Goal: Task Accomplishment & Management: Use online tool/utility

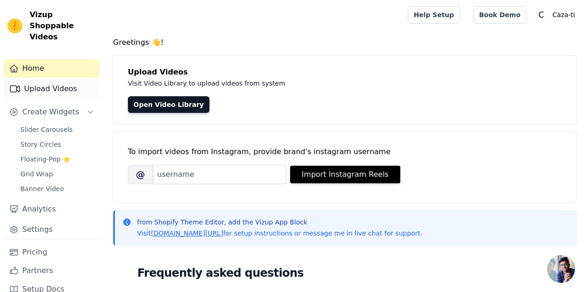
click at [80, 81] on link "Upload Videos" at bounding box center [52, 89] width 96 height 19
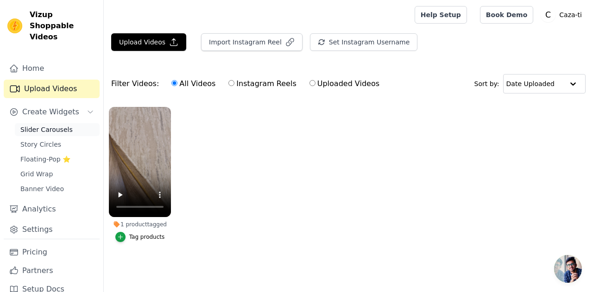
click at [68, 123] on link "Slider Carousels" at bounding box center [57, 129] width 85 height 13
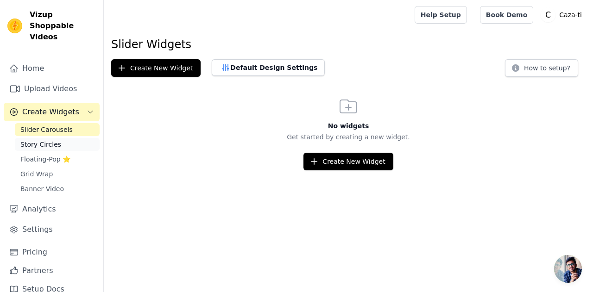
click at [50, 140] on span "Story Circles" at bounding box center [40, 144] width 41 height 9
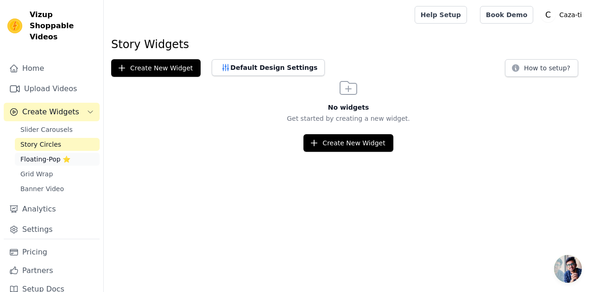
click at [43, 155] on span "Floating-Pop ⭐" at bounding box center [45, 159] width 50 height 9
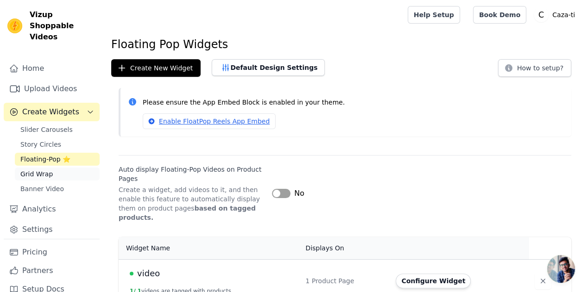
click at [30, 170] on span "Grid Wrap" at bounding box center [36, 174] width 32 height 9
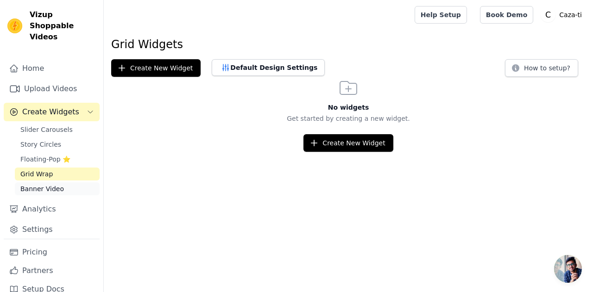
click at [26, 184] on span "Banner Video" at bounding box center [42, 188] width 44 height 9
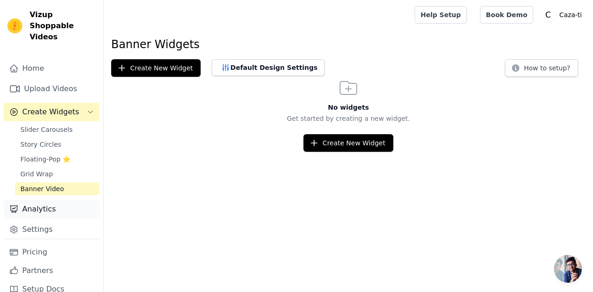
click at [30, 204] on link "Analytics" at bounding box center [52, 209] width 96 height 19
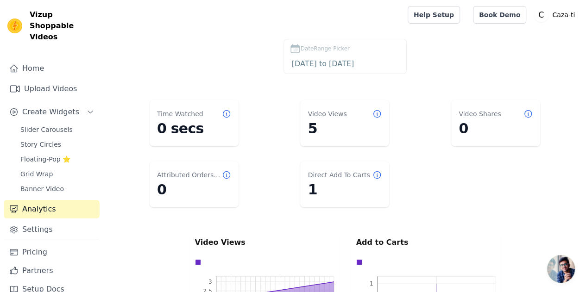
drag, startPoint x: 96, startPoint y: 219, endPoint x: 98, endPoint y: 241, distance: 22.4
click at [98, 241] on div "Vizup Shoppable Videos Home Upload Videos Create Widgets Slider Carousels Story…" at bounding box center [52, 146] width 104 height 292
click at [43, 244] on link "Pricing" at bounding box center [52, 252] width 96 height 19
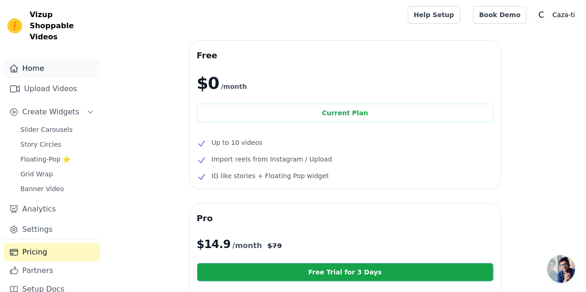
click at [19, 59] on link "Home" at bounding box center [52, 68] width 96 height 19
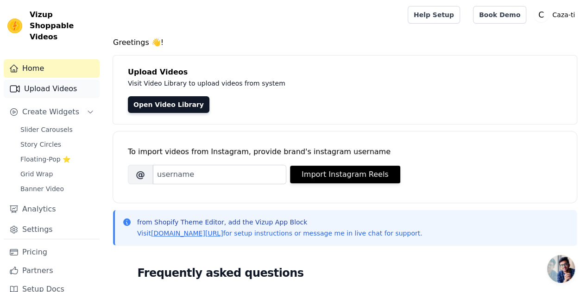
click at [52, 80] on link "Upload Videos" at bounding box center [52, 89] width 96 height 19
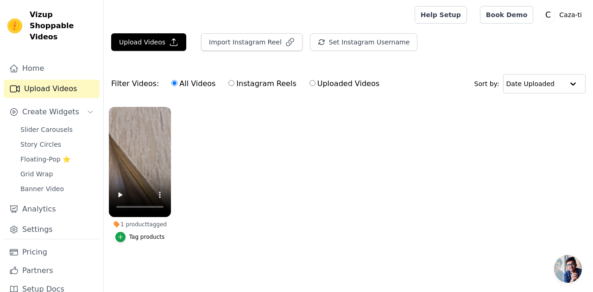
click at [143, 224] on div "1 product tagged" at bounding box center [140, 224] width 62 height 7
click at [134, 239] on div "Tag products" at bounding box center [147, 236] width 36 height 7
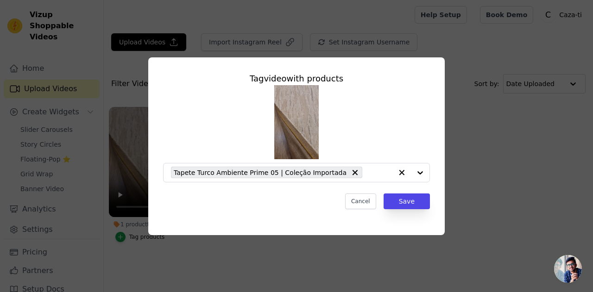
click at [308, 114] on img at bounding box center [296, 122] width 44 height 74
click at [360, 198] on button "Cancel" at bounding box center [360, 202] width 31 height 16
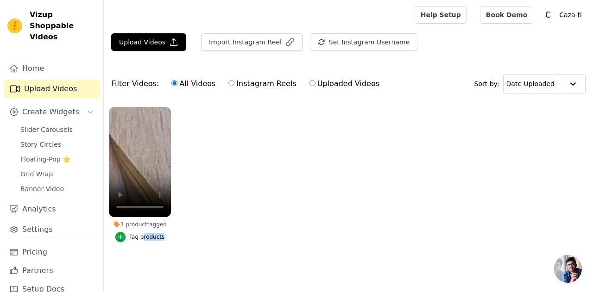
drag, startPoint x: 195, startPoint y: 205, endPoint x: 144, endPoint y: 230, distance: 57.2
click at [144, 230] on ul "1 product tagged Tag products" at bounding box center [348, 184] width 489 height 164
click at [138, 238] on div "Tag products" at bounding box center [147, 236] width 36 height 7
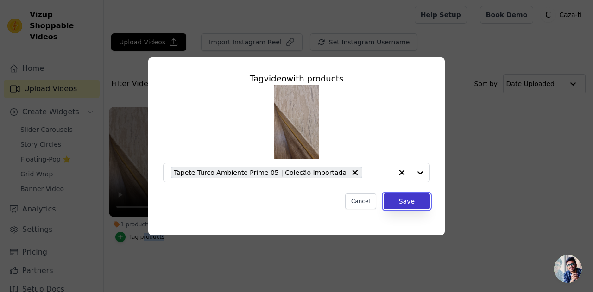
click at [421, 204] on button "Save" at bounding box center [407, 202] width 46 height 16
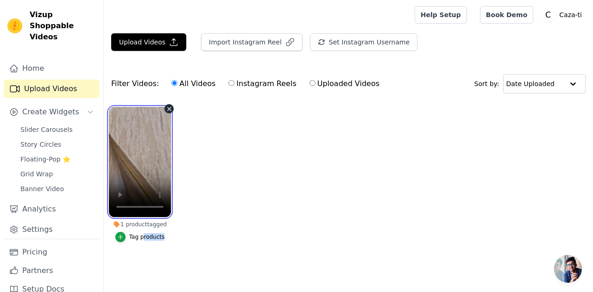
click at [151, 147] on video at bounding box center [140, 162] width 62 height 110
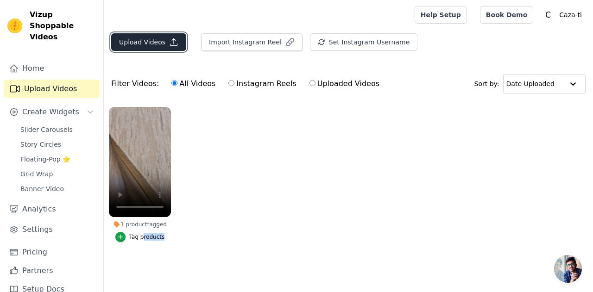
click at [173, 40] on icon "button" at bounding box center [173, 42] width 9 height 9
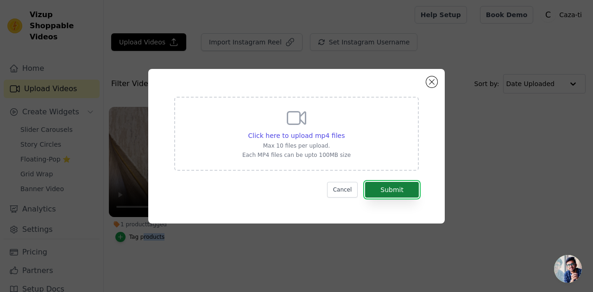
click at [401, 194] on button "Submit" at bounding box center [392, 190] width 54 height 16
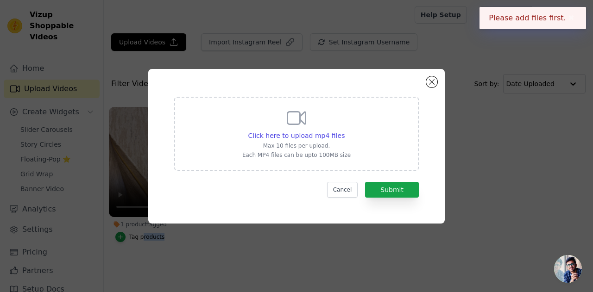
click at [568, 22] on button "✖" at bounding box center [571, 18] width 11 height 11
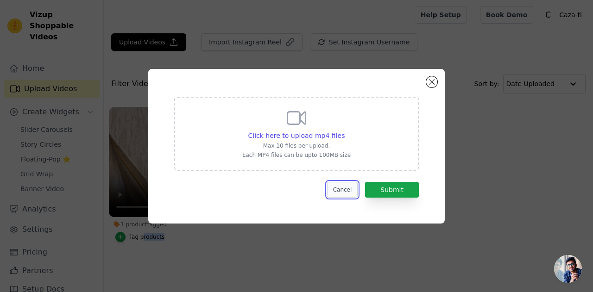
click at [348, 192] on button "Cancel" at bounding box center [342, 190] width 31 height 16
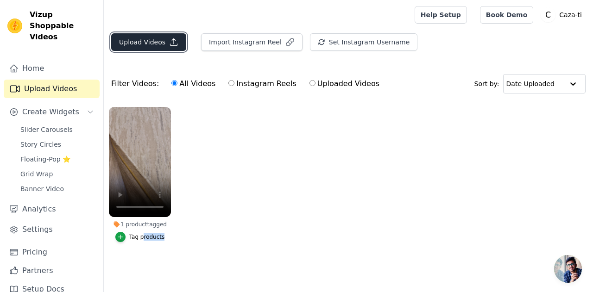
click at [159, 42] on button "Upload Videos" at bounding box center [148, 42] width 75 height 18
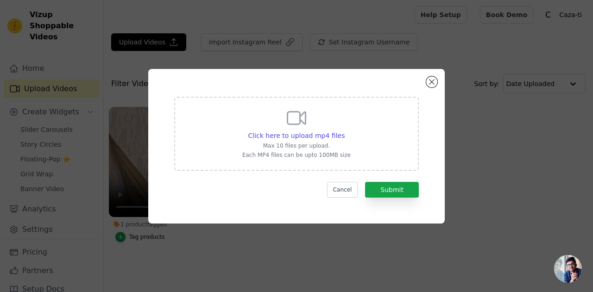
click at [330, 161] on div "Click here to upload mp4 files Max 10 files per upload. Each MP4 files can be u…" at bounding box center [296, 134] width 245 height 74
click at [344, 131] on input "Click here to upload mp4 files Max 10 files per upload. Each MP4 files can be u…" at bounding box center [344, 131] width 0 height 0
type input "C:\fakepath\20250908_110437.mp4"
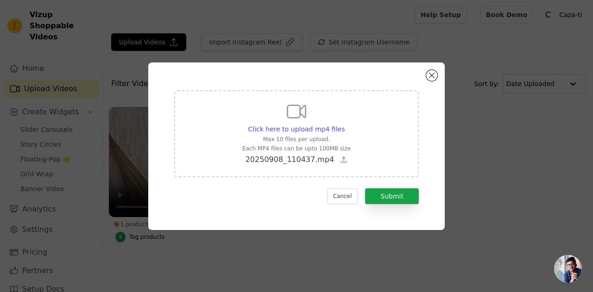
click at [340, 161] on icon at bounding box center [343, 159] width 7 height 7
click at [344, 125] on input "Click here to upload mp4 files Max 10 files per upload. Each MP4 files can be u…" at bounding box center [344, 124] width 0 height 0
click at [416, 200] on button "Submit" at bounding box center [392, 197] width 54 height 16
click at [340, 160] on icon at bounding box center [343, 159] width 7 height 7
click at [344, 125] on input "Click here to upload mp4 files Max 10 files per upload. Each MP4 files can be u…" at bounding box center [344, 124] width 0 height 0
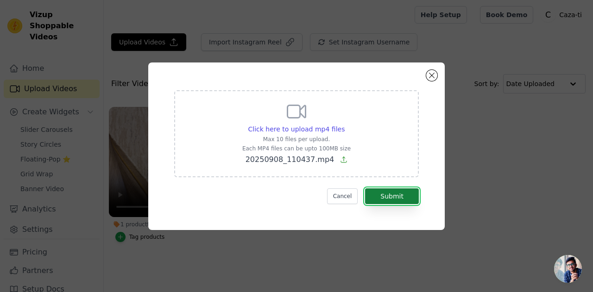
click at [384, 197] on button "Submit" at bounding box center [392, 197] width 54 height 16
click at [428, 73] on button "Close modal" at bounding box center [431, 75] width 11 height 11
